Goal: Information Seeking & Learning: Learn about a topic

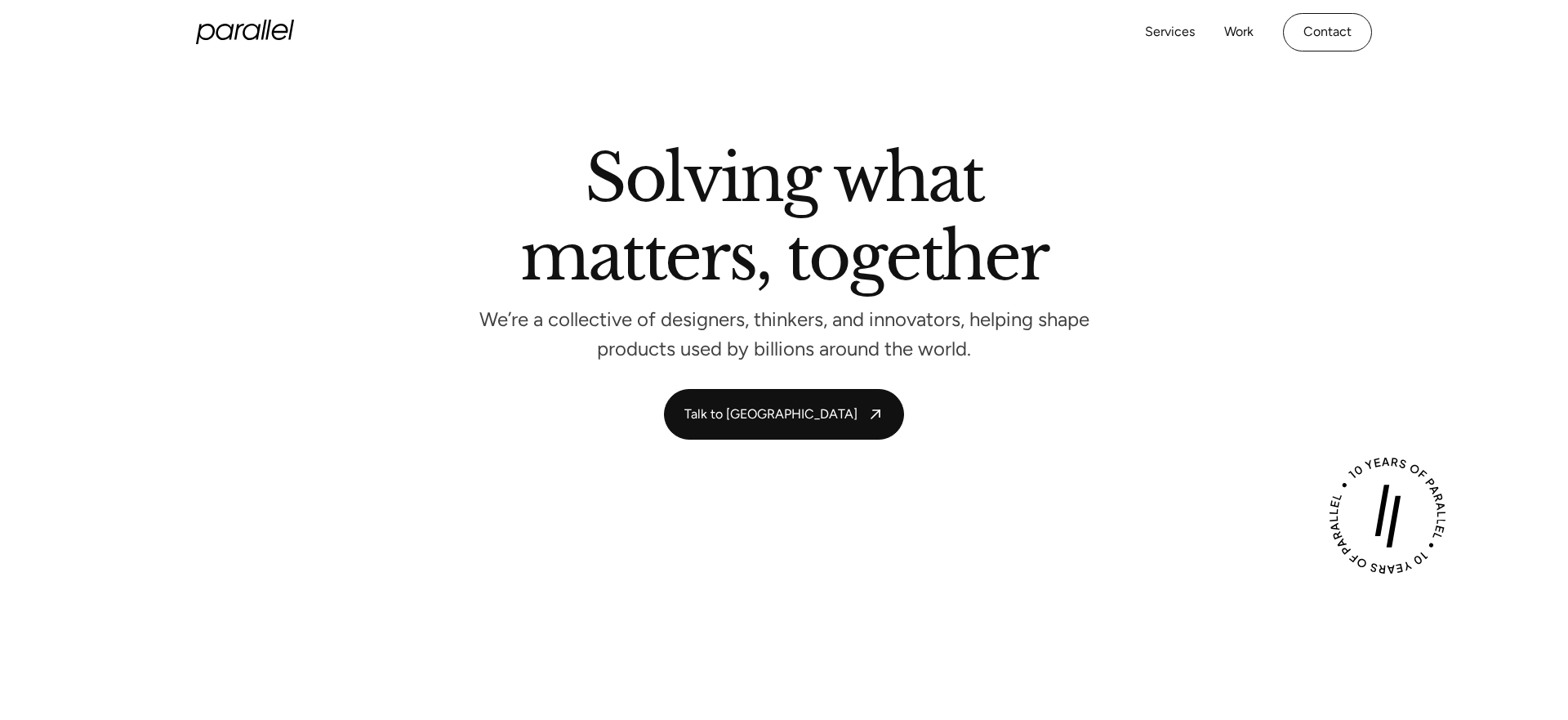
click at [221, 28] on icon at bounding box center [244, 31] width 98 height 24
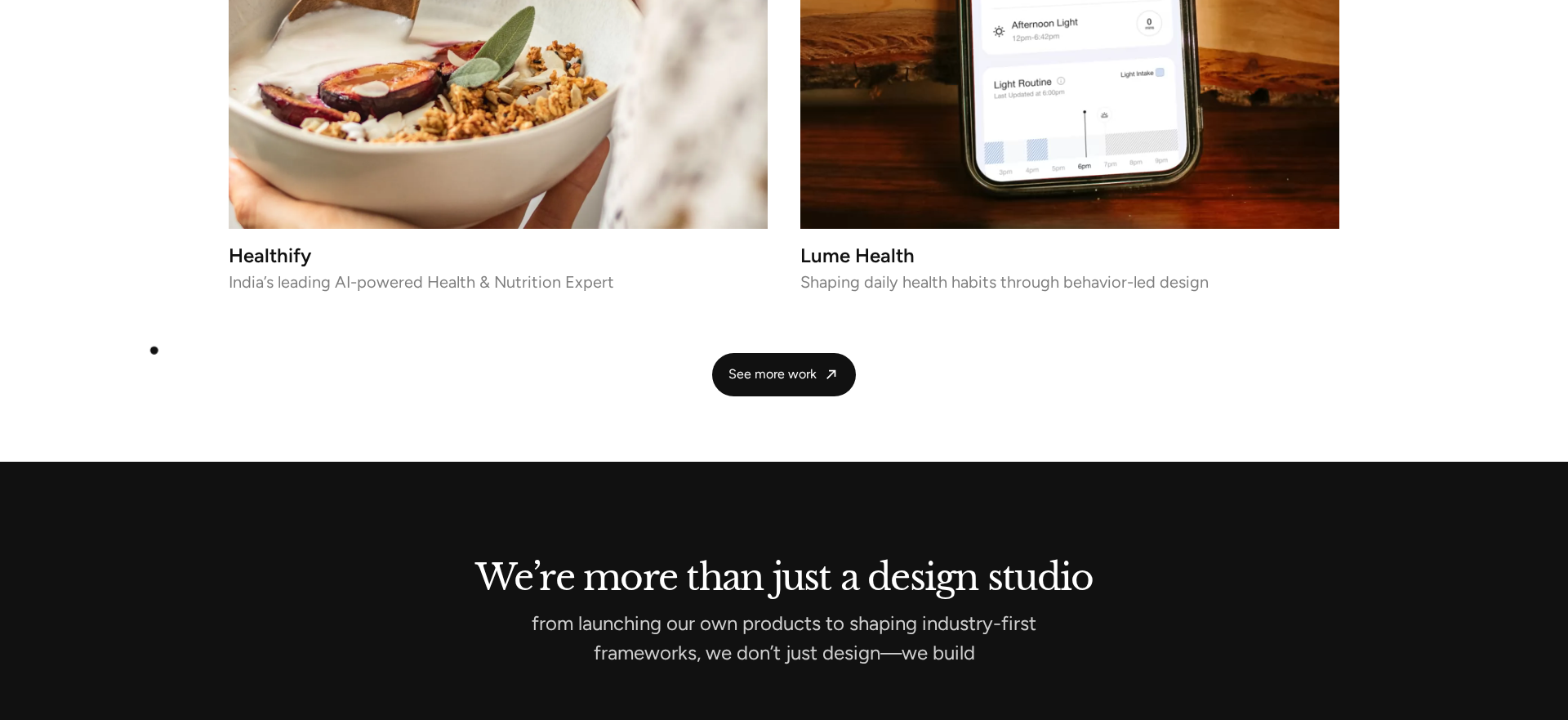
scroll to position [3768, 0]
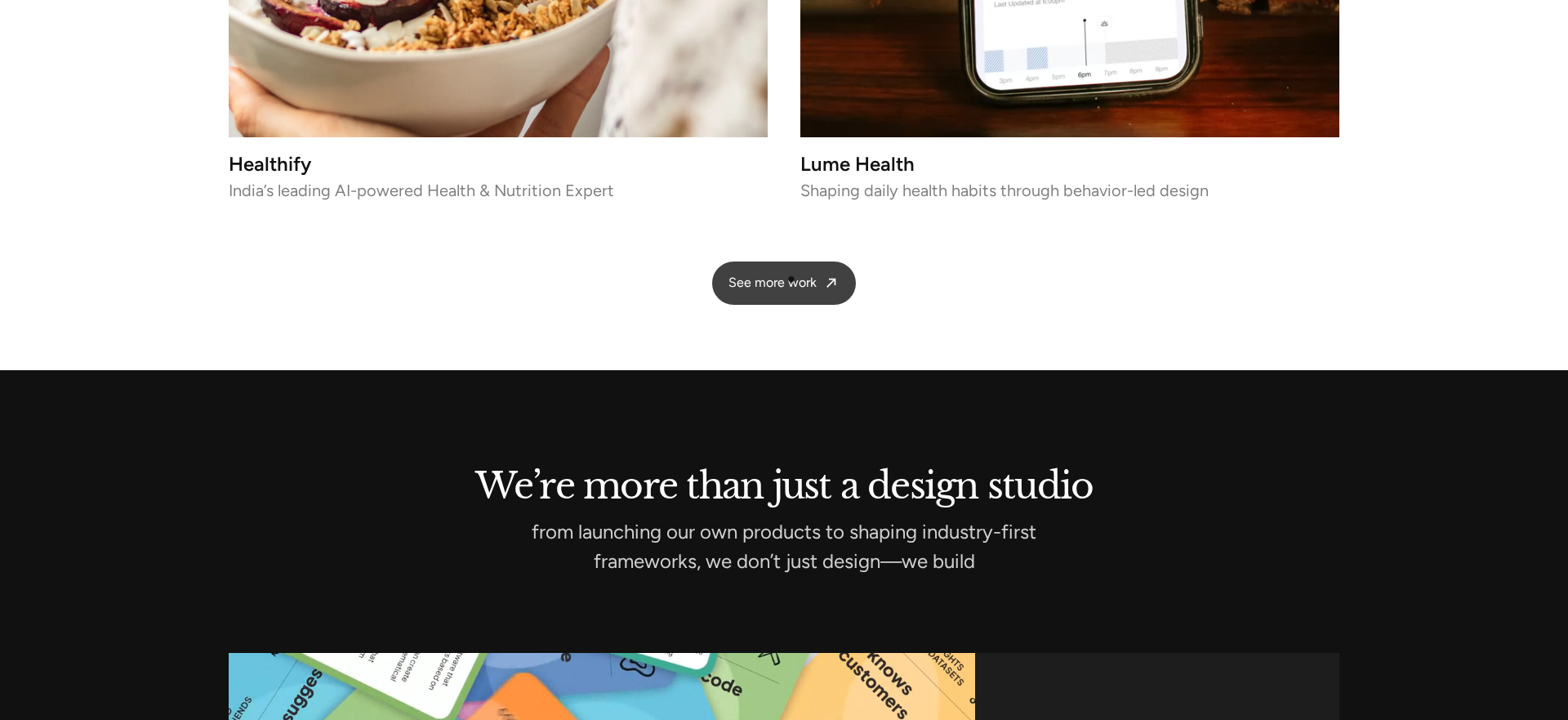
click at [792, 278] on link "See more work" at bounding box center [784, 283] width 144 height 43
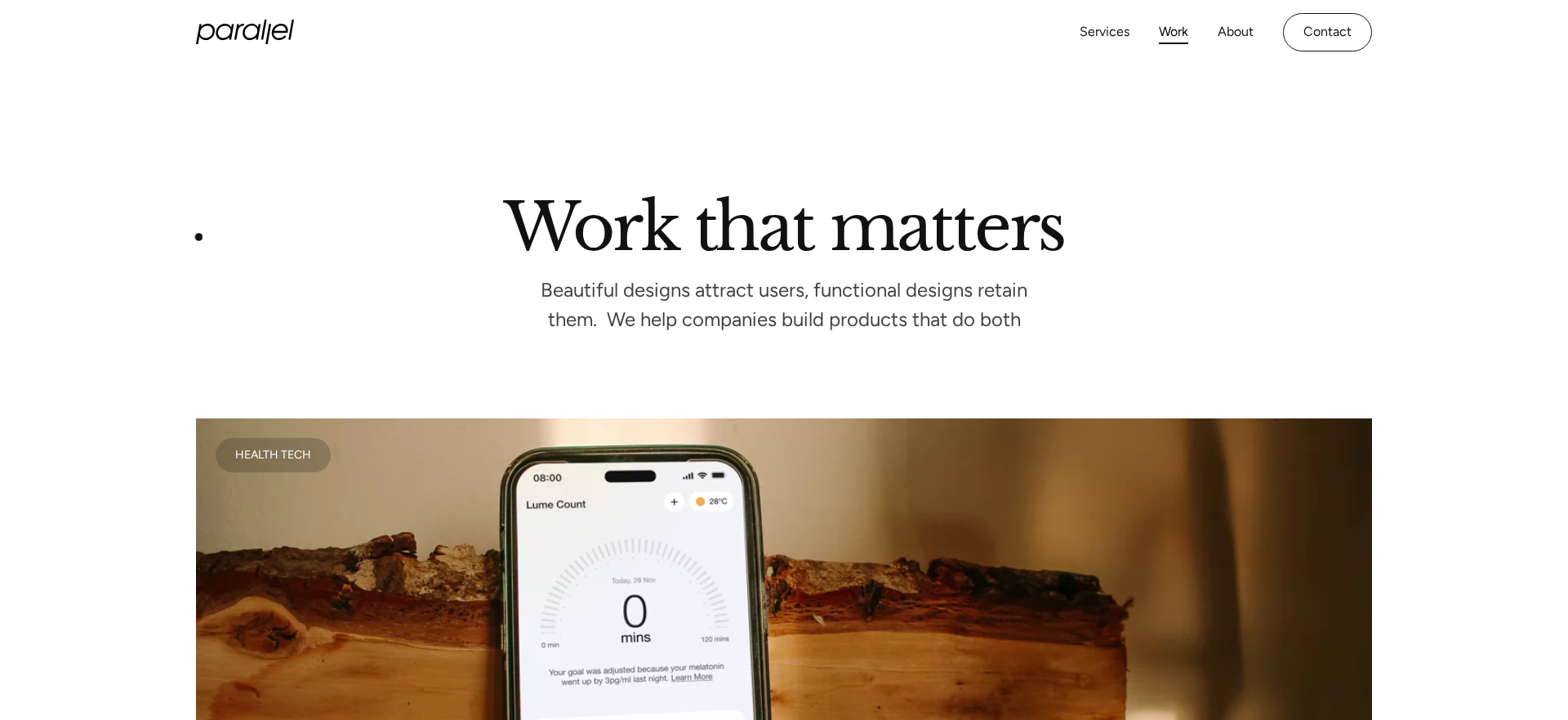
scroll to position [448, 0]
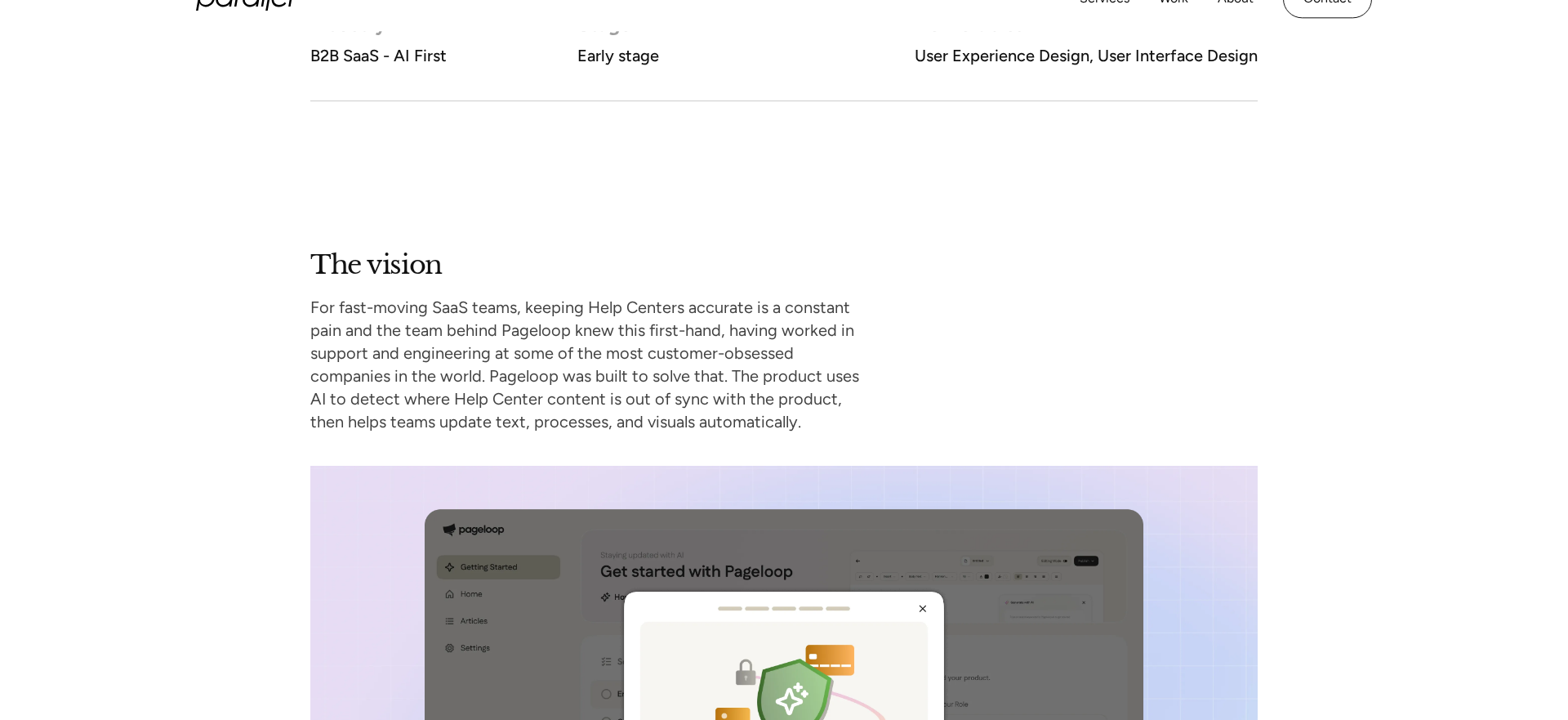
scroll to position [1325, 0]
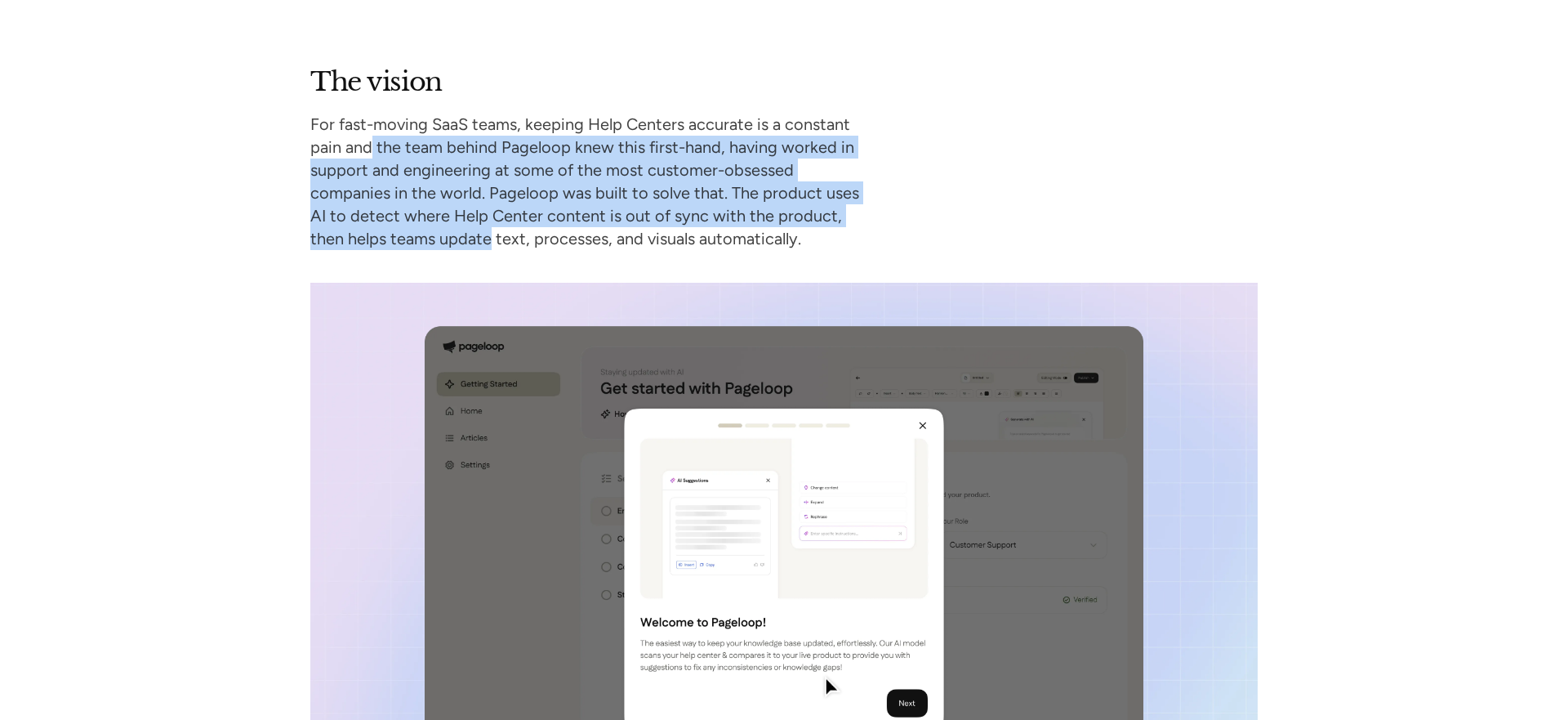
drag, startPoint x: 371, startPoint y: 141, endPoint x: 452, endPoint y: 234, distance: 123.3
click at [452, 234] on p "For fast-moving SaaS teams, keeping Help Centers accurate is a constant pain an…" at bounding box center [590, 181] width 562 height 138
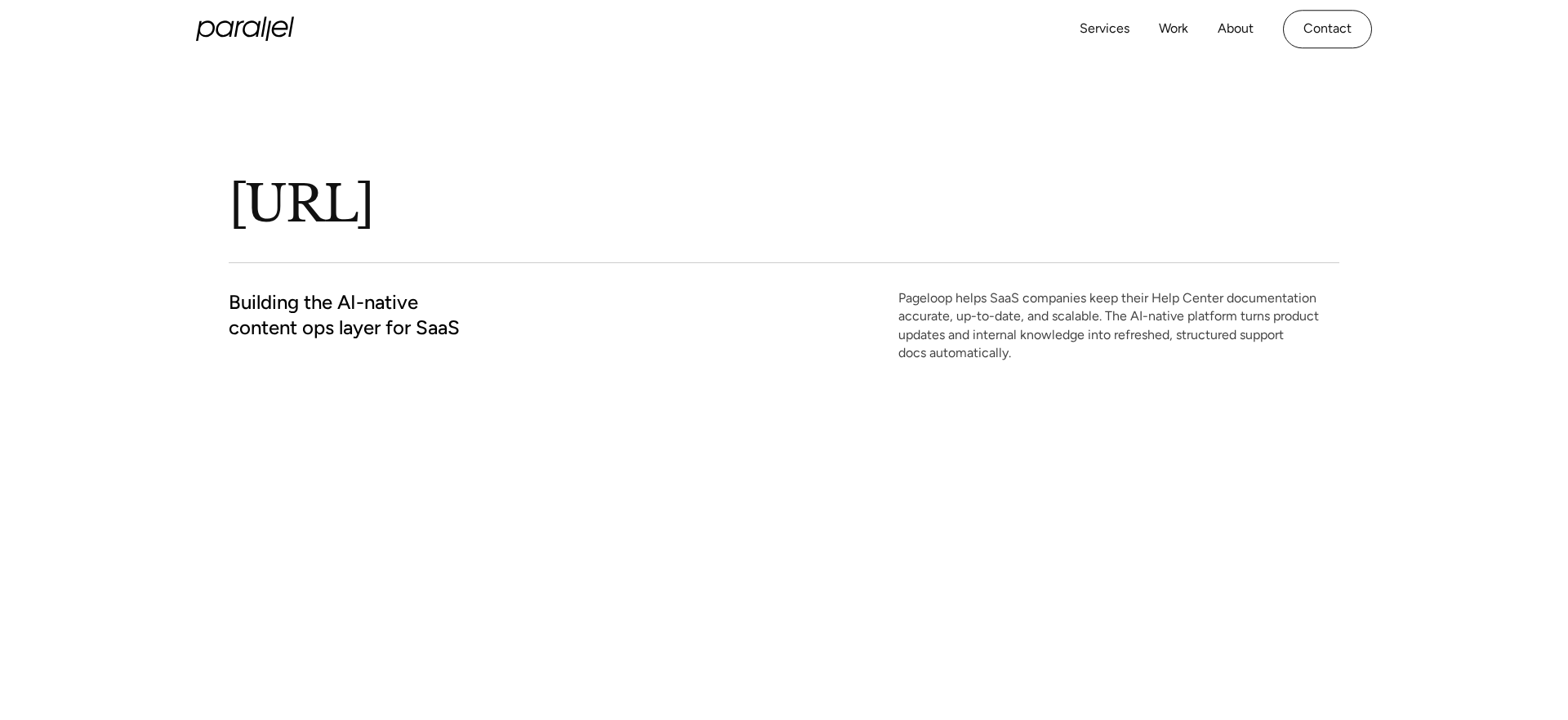
scroll to position [0, 0]
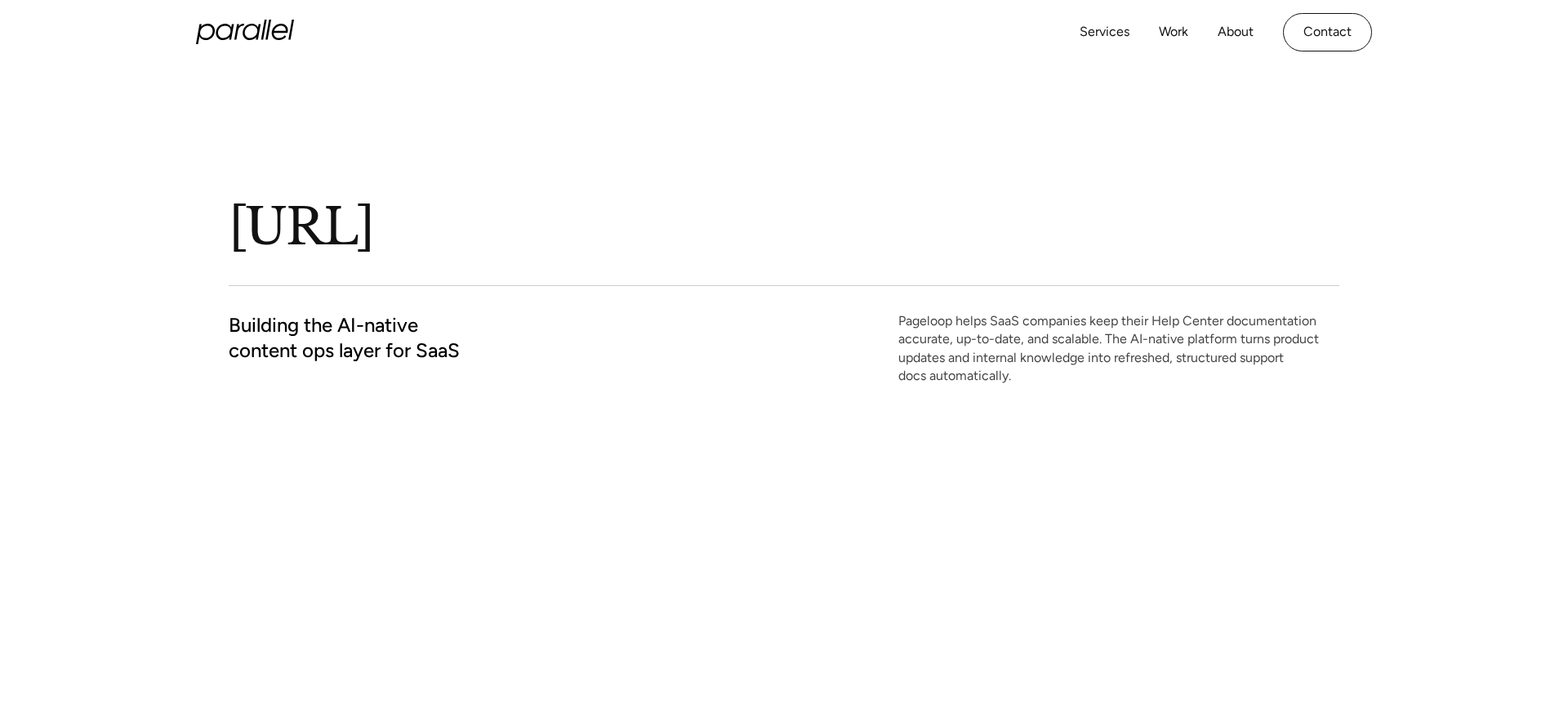
click at [271, 20] on icon "home" at bounding box center [244, 31] width 98 height 24
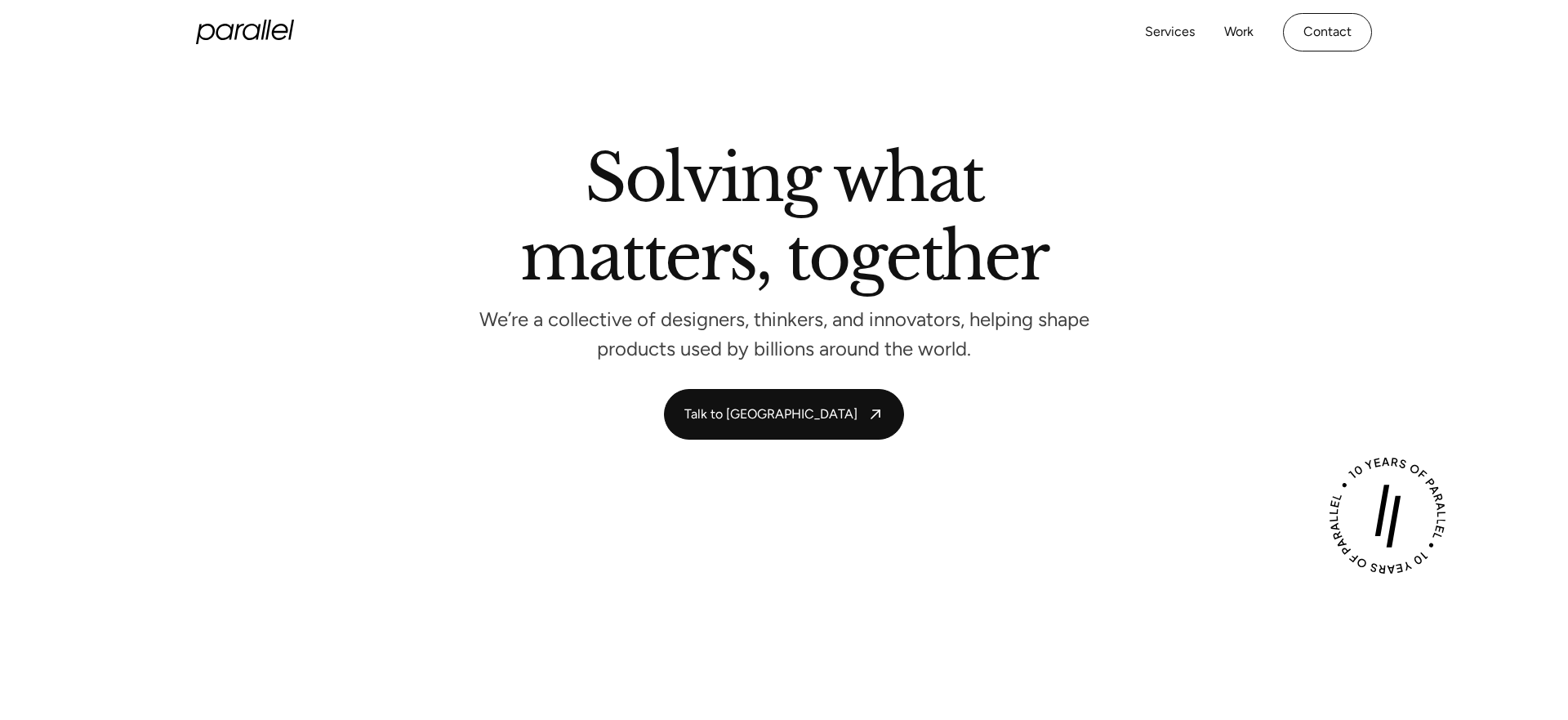
click at [216, 21] on icon at bounding box center [244, 31] width 98 height 24
click at [145, 272] on div "Solving what matters, together We’re a collective of designers, thinkers, and i…" at bounding box center [784, 293] width 1568 height 293
